Goal: Navigation & Orientation: Find specific page/section

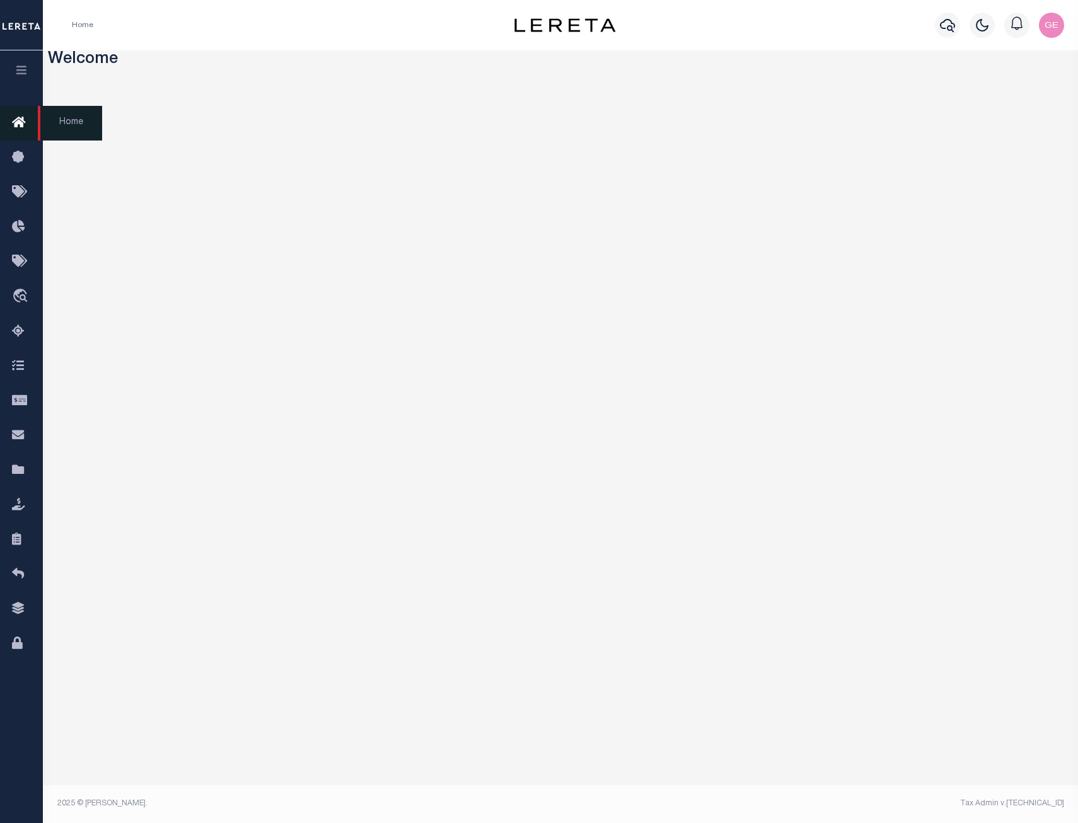
click at [22, 111] on link "Home" at bounding box center [21, 123] width 43 height 35
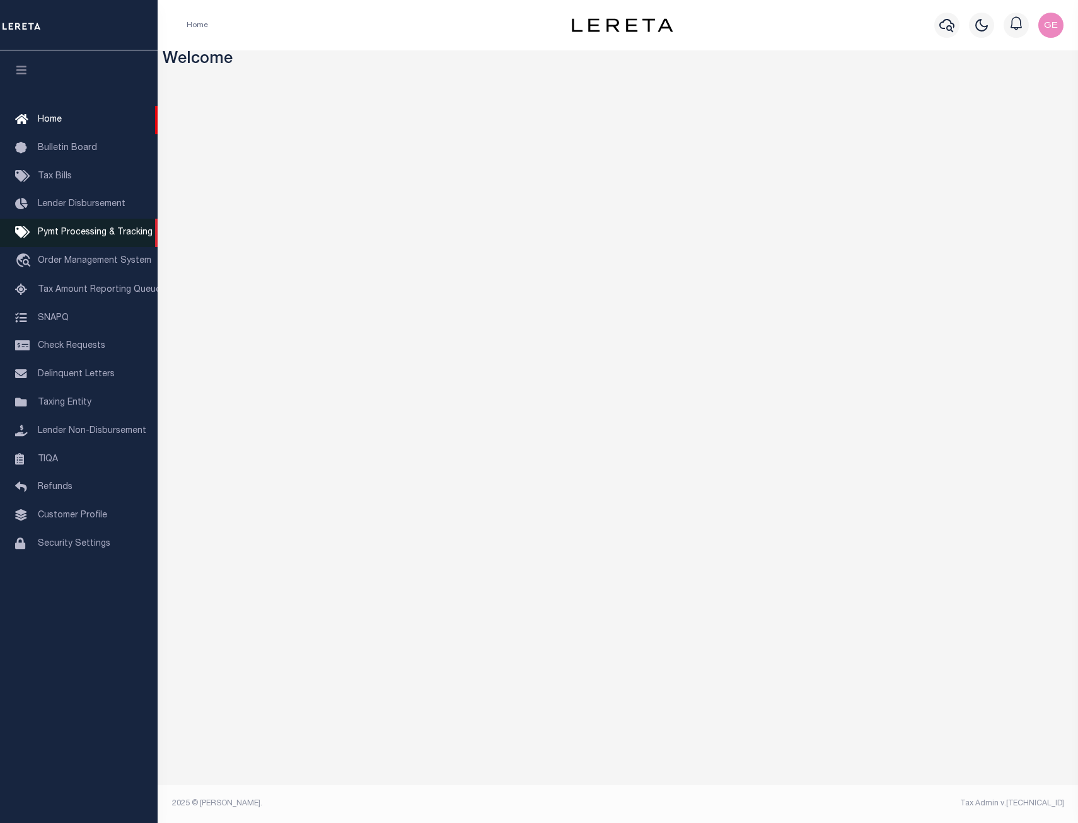
click at [112, 236] on span "Pymt Processing & Tracking" at bounding box center [95, 232] width 115 height 9
